Goal: Entertainment & Leisure: Consume media (video, audio)

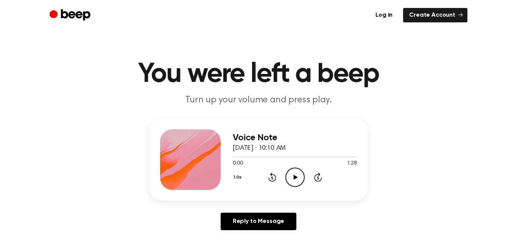
click at [291, 180] on icon "Play Audio" at bounding box center [294, 176] width 19 height 19
click at [291, 180] on icon "Pause Audio" at bounding box center [294, 176] width 19 height 19
click at [295, 182] on icon "Play Audio" at bounding box center [294, 176] width 19 height 19
click at [295, 182] on icon "Pause Audio" at bounding box center [294, 176] width 19 height 19
click at [295, 182] on icon "Play Audio" at bounding box center [294, 176] width 19 height 19
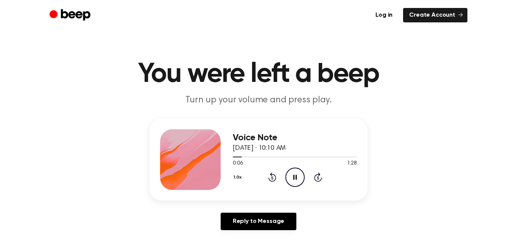
click at [295, 182] on icon "Pause Audio" at bounding box center [294, 176] width 19 height 19
click at [235, 158] on div at bounding box center [295, 156] width 124 height 6
click at [299, 181] on icon "Play Audio" at bounding box center [294, 176] width 19 height 19
click at [299, 181] on icon "Pause Audio" at bounding box center [294, 176] width 19 height 19
click at [299, 181] on icon "Play Audio" at bounding box center [294, 176] width 19 height 19
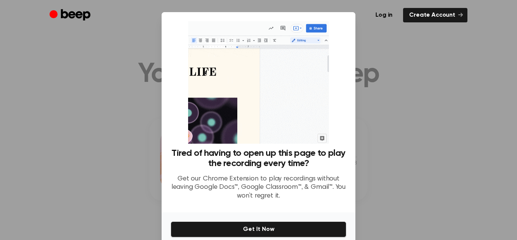
scroll to position [34, 0]
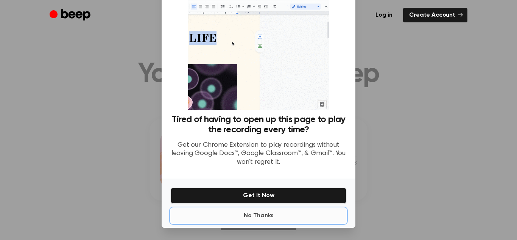
click at [260, 215] on button "No Thanks" at bounding box center [259, 215] width 176 height 15
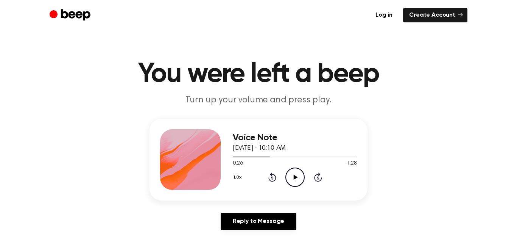
click at [296, 175] on icon "Play Audio" at bounding box center [294, 176] width 19 height 19
click at [291, 181] on icon "Pause Audio" at bounding box center [294, 176] width 19 height 19
click at [294, 179] on icon at bounding box center [295, 177] width 4 height 5
click at [294, 179] on icon at bounding box center [294, 177] width 3 height 5
click at [291, 178] on icon "Play Audio" at bounding box center [294, 176] width 19 height 19
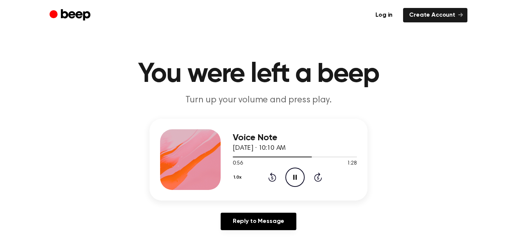
click at [291, 178] on icon "Pause Audio" at bounding box center [294, 176] width 19 height 19
click at [296, 178] on icon "Play Audio" at bounding box center [294, 176] width 19 height 19
click at [296, 178] on icon at bounding box center [294, 177] width 3 height 5
click at [295, 181] on icon "Play Audio" at bounding box center [294, 176] width 19 height 19
click at [295, 181] on icon "Pause Audio" at bounding box center [294, 176] width 19 height 19
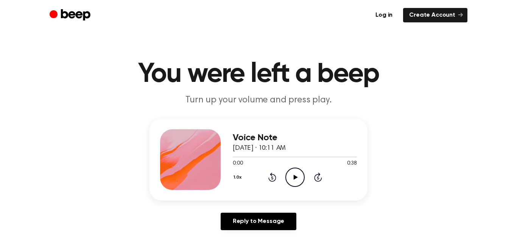
click at [288, 177] on icon "Play Audio" at bounding box center [294, 176] width 19 height 19
click at [237, 181] on button "1.0x" at bounding box center [239, 177] width 12 height 13
click at [295, 180] on icon "Pause Audio" at bounding box center [294, 176] width 19 height 19
click at [294, 176] on icon at bounding box center [295, 177] width 4 height 5
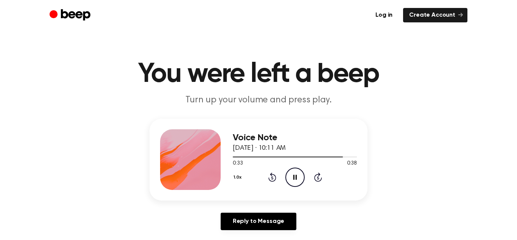
click at [294, 176] on icon "Pause Audio" at bounding box center [294, 176] width 19 height 19
click at [290, 184] on icon "Play Audio" at bounding box center [294, 176] width 19 height 19
click at [297, 183] on icon "Pause Audio" at bounding box center [294, 176] width 19 height 19
click at [294, 184] on icon "Play Audio" at bounding box center [294, 176] width 19 height 19
click at [294, 184] on icon "Pause Audio" at bounding box center [294, 176] width 19 height 19
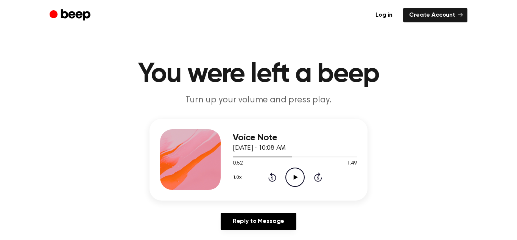
click at [291, 182] on icon "Play Audio" at bounding box center [294, 176] width 19 height 19
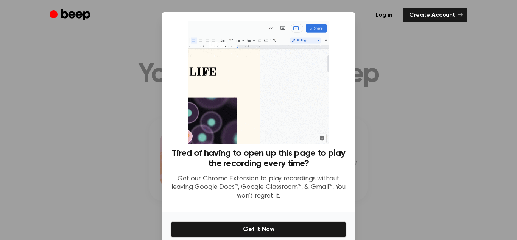
scroll to position [34, 0]
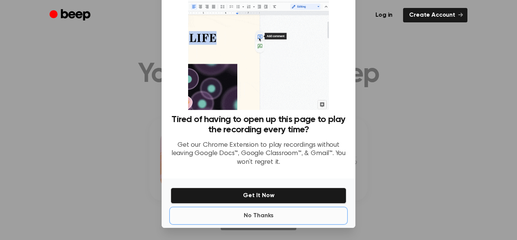
click at [264, 216] on button "No Thanks" at bounding box center [259, 215] width 176 height 15
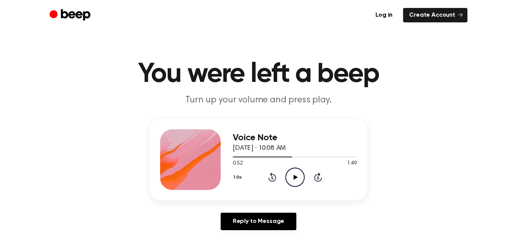
click at [325, 176] on div "1.0x Rewind 5 seconds Play Audio Skip 5 seconds" at bounding box center [295, 176] width 124 height 19
click at [290, 173] on icon "Play Audio" at bounding box center [294, 176] width 19 height 19
click at [318, 178] on icon "Skip 5 seconds" at bounding box center [318, 177] width 8 height 10
click at [300, 181] on icon "Pause Audio" at bounding box center [294, 176] width 19 height 19
click at [290, 176] on icon "Play Audio" at bounding box center [294, 176] width 19 height 19
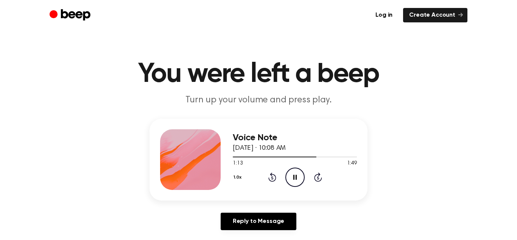
click at [290, 176] on icon "Pause Audio" at bounding box center [294, 176] width 19 height 19
click at [288, 180] on icon "Play Audio" at bounding box center [294, 176] width 19 height 19
click at [288, 180] on icon "Pause Audio" at bounding box center [294, 176] width 19 height 19
click at [298, 178] on icon "Play Audio" at bounding box center [294, 176] width 19 height 19
click at [298, 178] on icon "Pause Audio" at bounding box center [294, 176] width 19 height 19
